Goal: Use online tool/utility: Utilize a website feature to perform a specific function

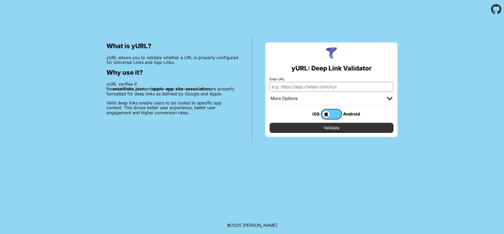
click at [375, 87] on input "Enter URL" at bounding box center [331, 87] width 124 height 10
click at [342, 88] on input "Enter URL" at bounding box center [331, 87] width 124 height 10
paste input "?mode=developer"
type input "?mode=developer"
paste input "[URL][DOMAIN_NAME]"
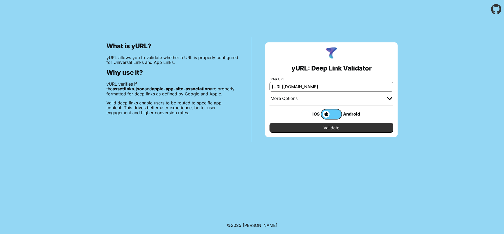
type input "[URL][DOMAIN_NAME]"
click at [338, 126] on input "Validate" at bounding box center [331, 128] width 124 height 10
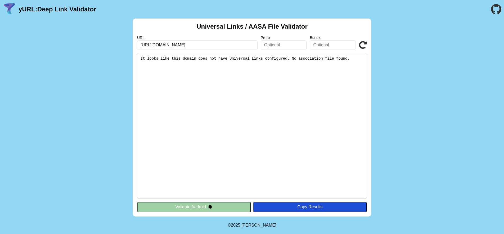
click at [222, 44] on input "[URL][DOMAIN_NAME]" at bounding box center [197, 45] width 120 height 10
drag, startPoint x: 222, startPoint y: 44, endPoint x: 129, endPoint y: 44, distance: 93.4
click at [129, 44] on div "Universal Links / AASA File Validator URL https://link.beneat-test.com/hyhO2Qy2…" at bounding box center [252, 118] width 504 height 198
click at [235, 44] on input "[URL][DOMAIN_NAME]" at bounding box center [197, 45] width 120 height 10
click at [231, 46] on input "[URL][DOMAIN_NAME]" at bounding box center [197, 45] width 120 height 10
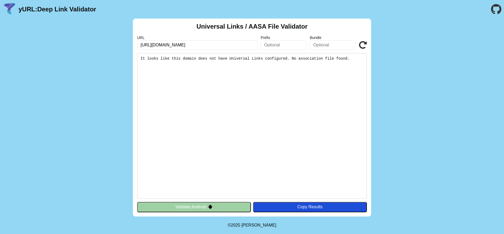
click at [231, 46] on input "[URL][DOMAIN_NAME]" at bounding box center [197, 45] width 120 height 10
paste input "https://customer.beneat-test.com/invite/?friend_invite_code=REF-OUDMM2&utm_camp…"
type input "https://customer.beneat-test.com/invite/?friend_invite_code=REF-OUDMM2&utm_camp…"
click button "Validate" at bounding box center [0, 0] width 0 height 0
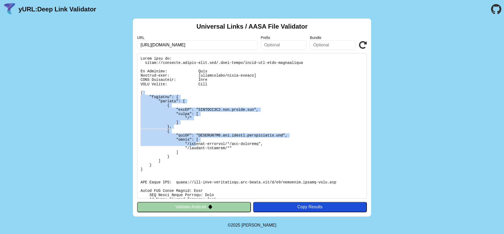
click at [197, 145] on pre at bounding box center [252, 126] width 230 height 146
click at [218, 139] on pre at bounding box center [252, 126] width 230 height 146
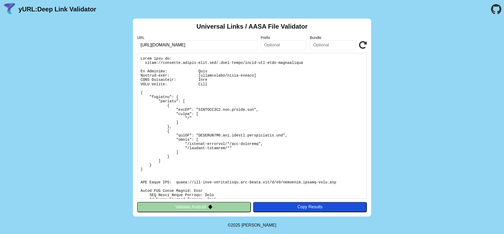
click at [226, 44] on input "[URL][DOMAIN_NAME]" at bounding box center [197, 45] width 120 height 10
click at [226, 44] on input "https://customer.beneat-test.com/invite/?friend_invite_code=REF-OUDMM2&utm_camp…" at bounding box center [197, 45] width 120 height 10
click at [276, 45] on input "text" at bounding box center [284, 45] width 46 height 10
drag, startPoint x: 238, startPoint y: 74, endPoint x: 198, endPoint y: 75, distance: 40.5
click at [198, 75] on pre at bounding box center [252, 126] width 230 height 146
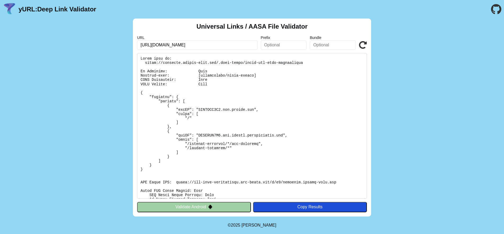
click at [198, 75] on pre at bounding box center [252, 126] width 230 height 146
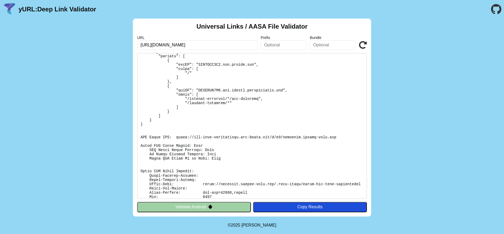
scroll to position [28, 0]
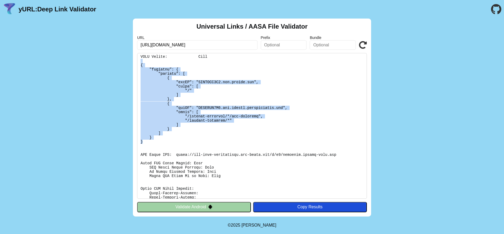
drag, startPoint x: 148, startPoint y: 140, endPoint x: 140, endPoint y: 64, distance: 76.2
click at [136, 61] on div "Universal Links / AASA File Validator URL https://customer.beneat-test.com/invi…" at bounding box center [252, 118] width 238 height 198
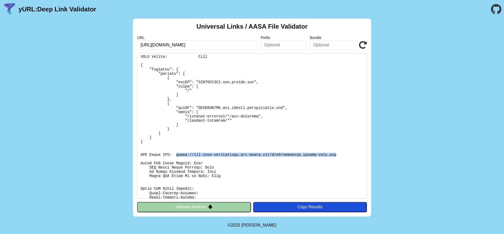
drag, startPoint x: 248, startPoint y: 153, endPoint x: 176, endPoint y: 154, distance: 71.2
click at [176, 154] on pre at bounding box center [252, 126] width 230 height 146
copy pre "https://app-site-association.cdn-apple.com/a/v1/customer.beneat-test.com"
